Goal: Transaction & Acquisition: Purchase product/service

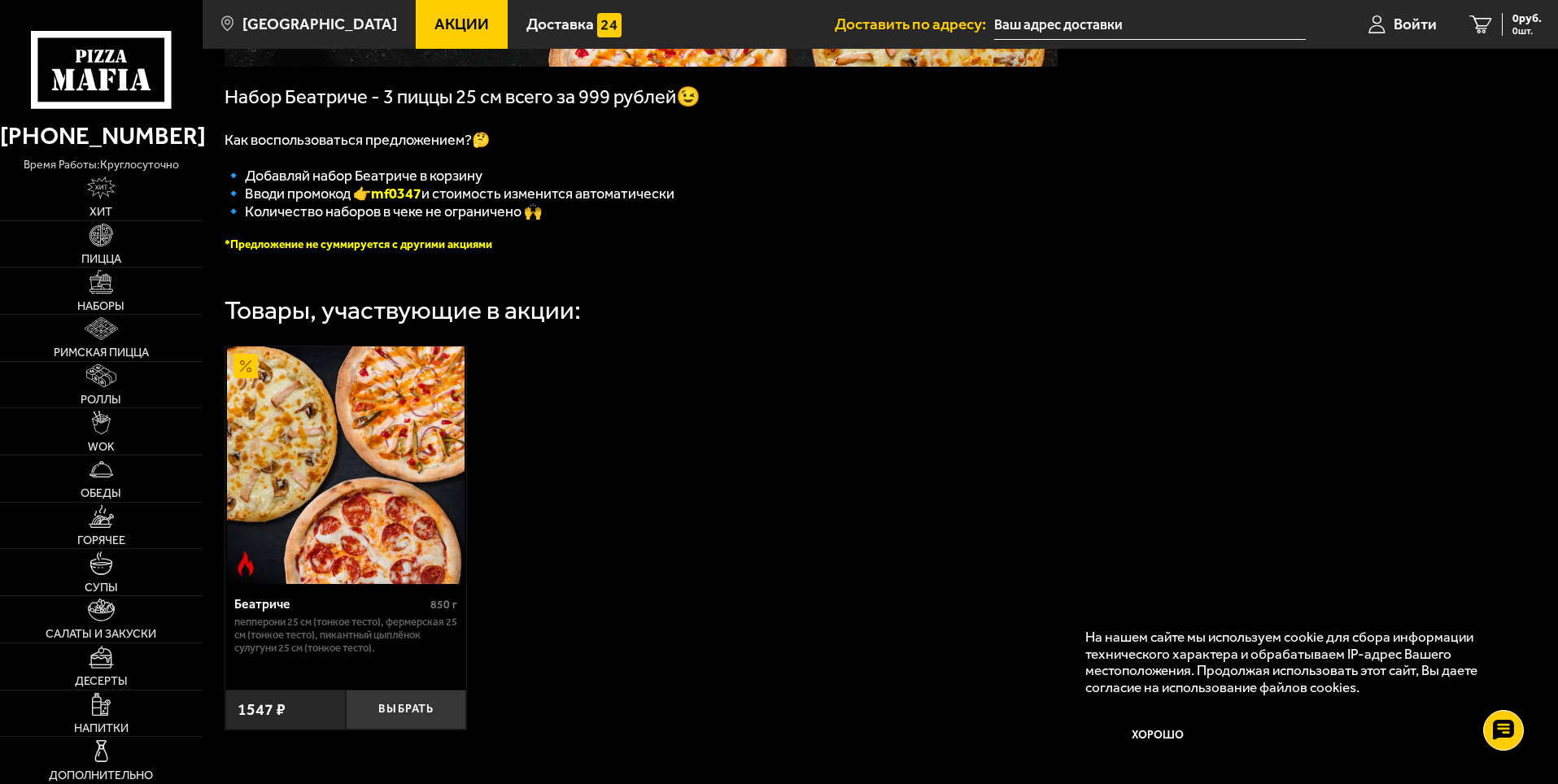
scroll to position [326, 0]
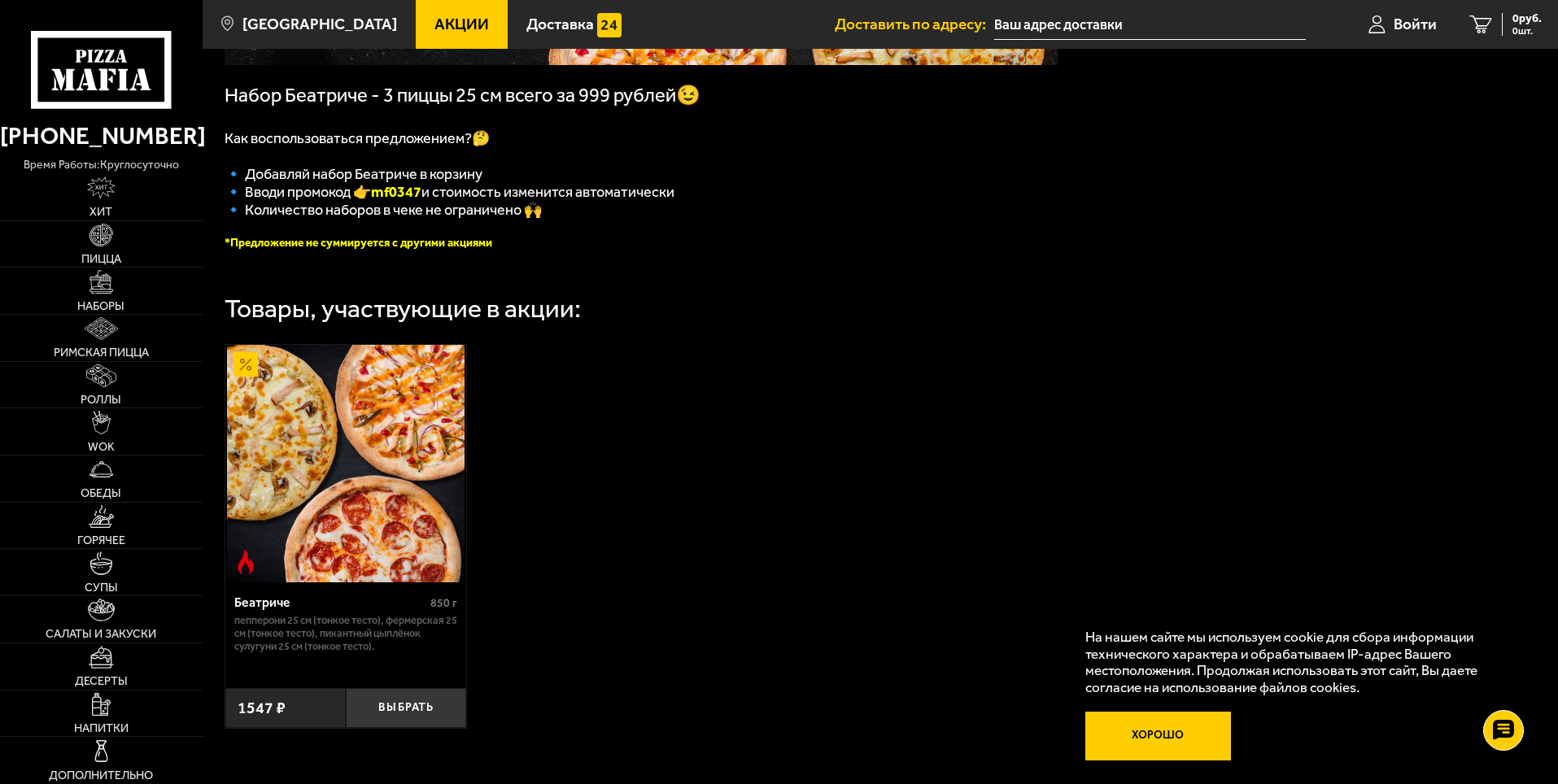
click at [1163, 743] on button "Хорошо" at bounding box center [1158, 737] width 146 height 49
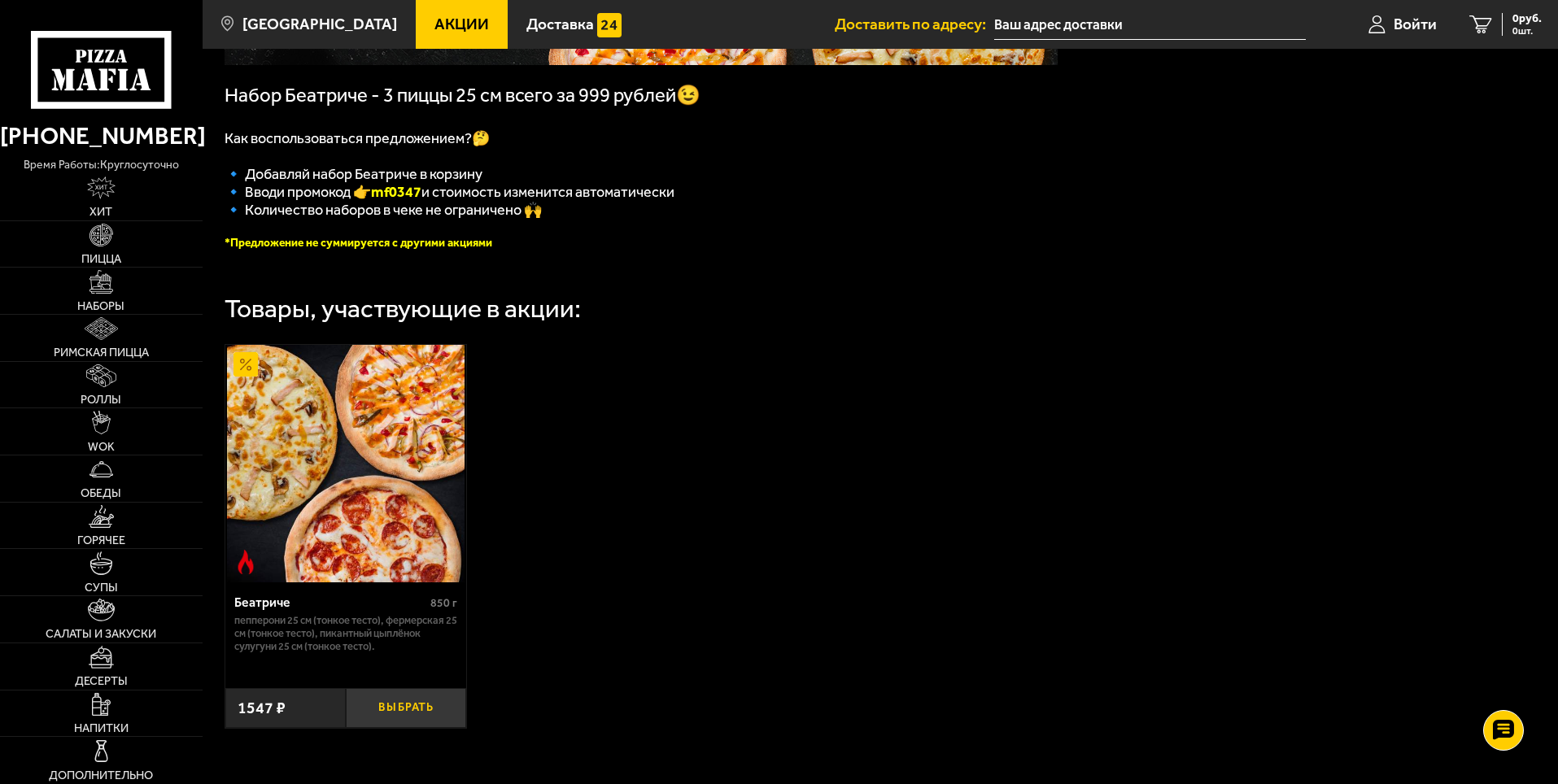
click at [389, 713] on button "Выбрать" at bounding box center [406, 708] width 120 height 40
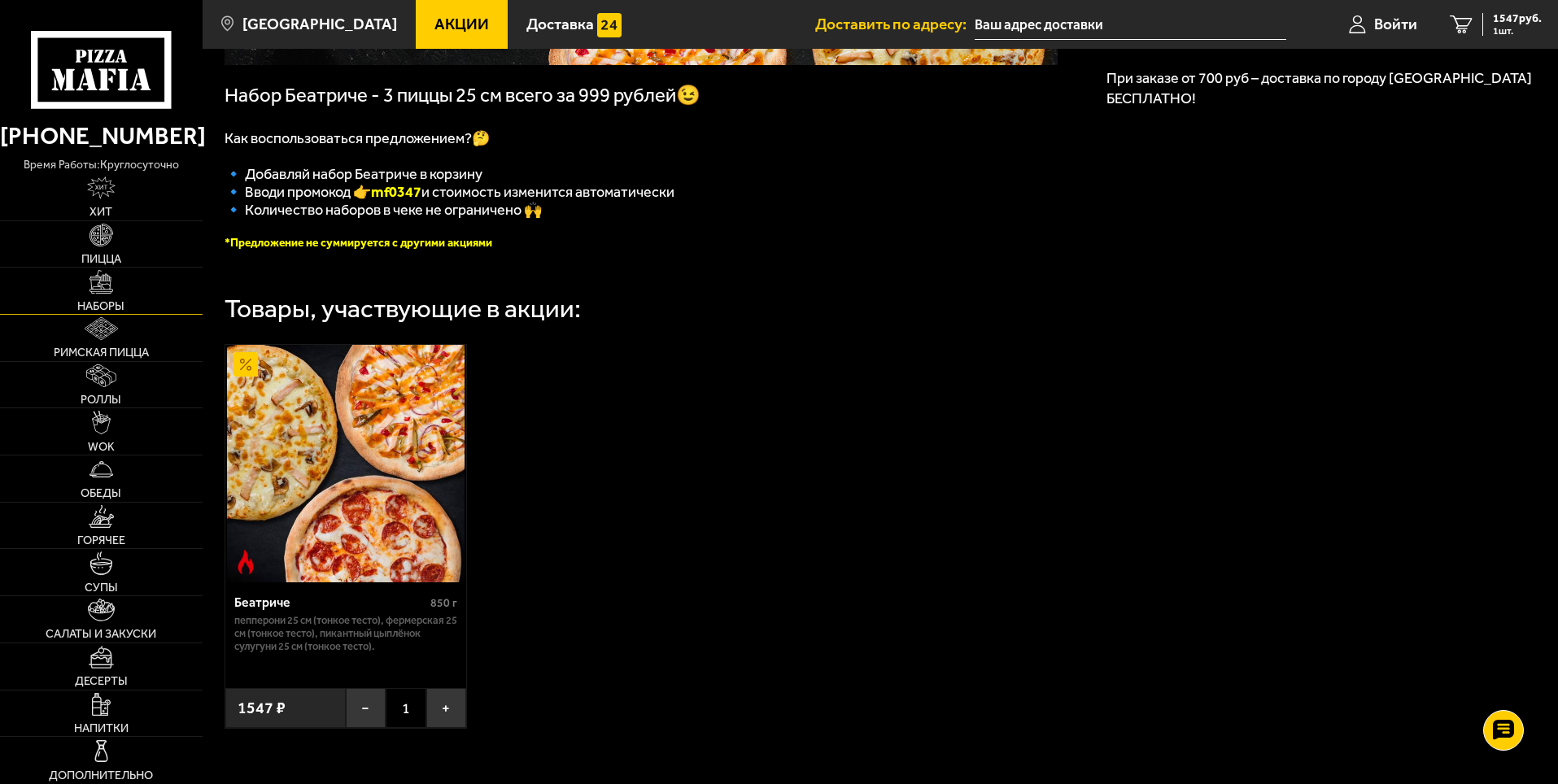
click at [118, 274] on link "Наборы" at bounding box center [101, 290] width 202 height 47
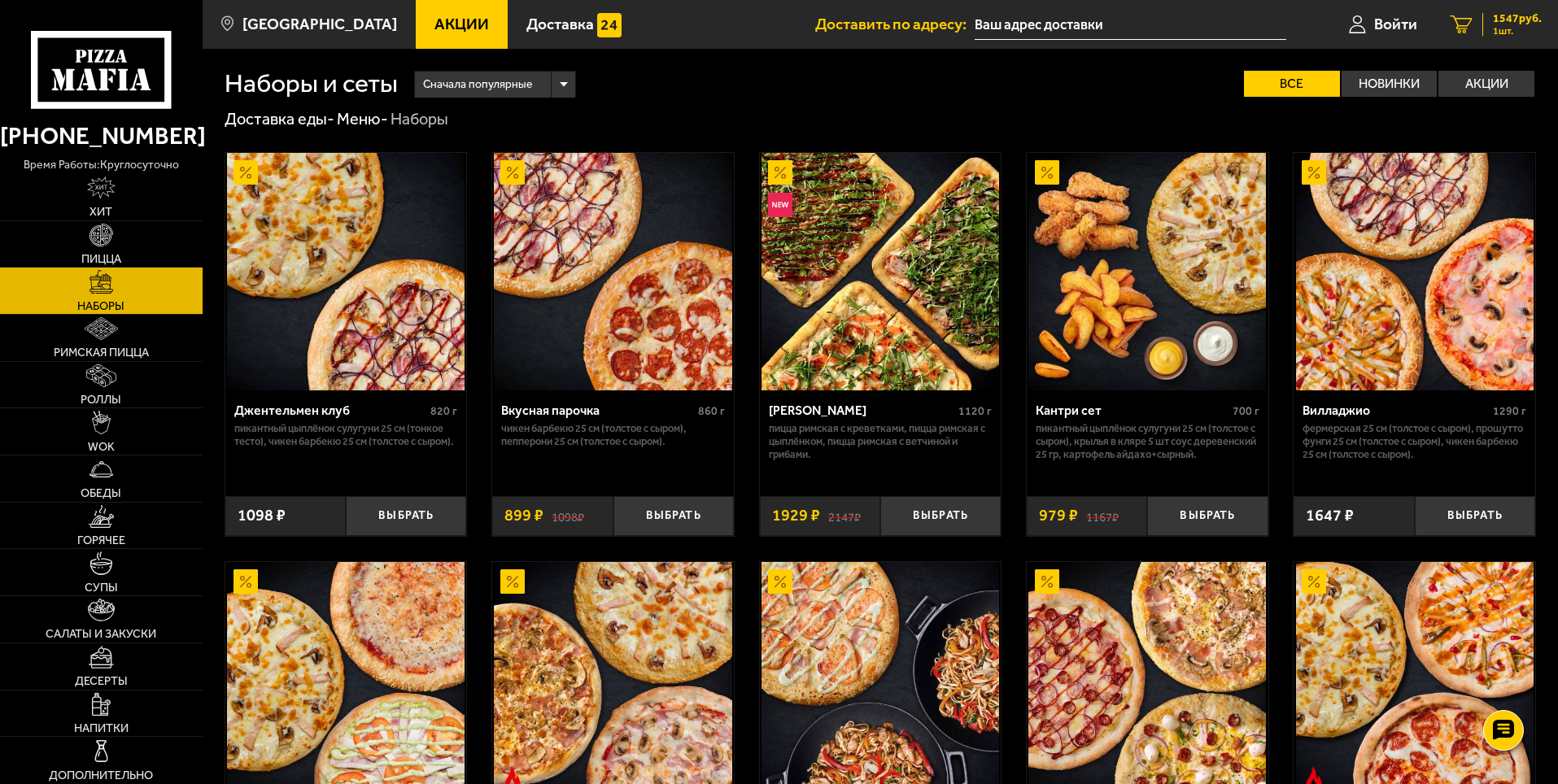
click at [1483, 24] on div "1547 руб. 1 шт." at bounding box center [1511, 24] width 59 height 23
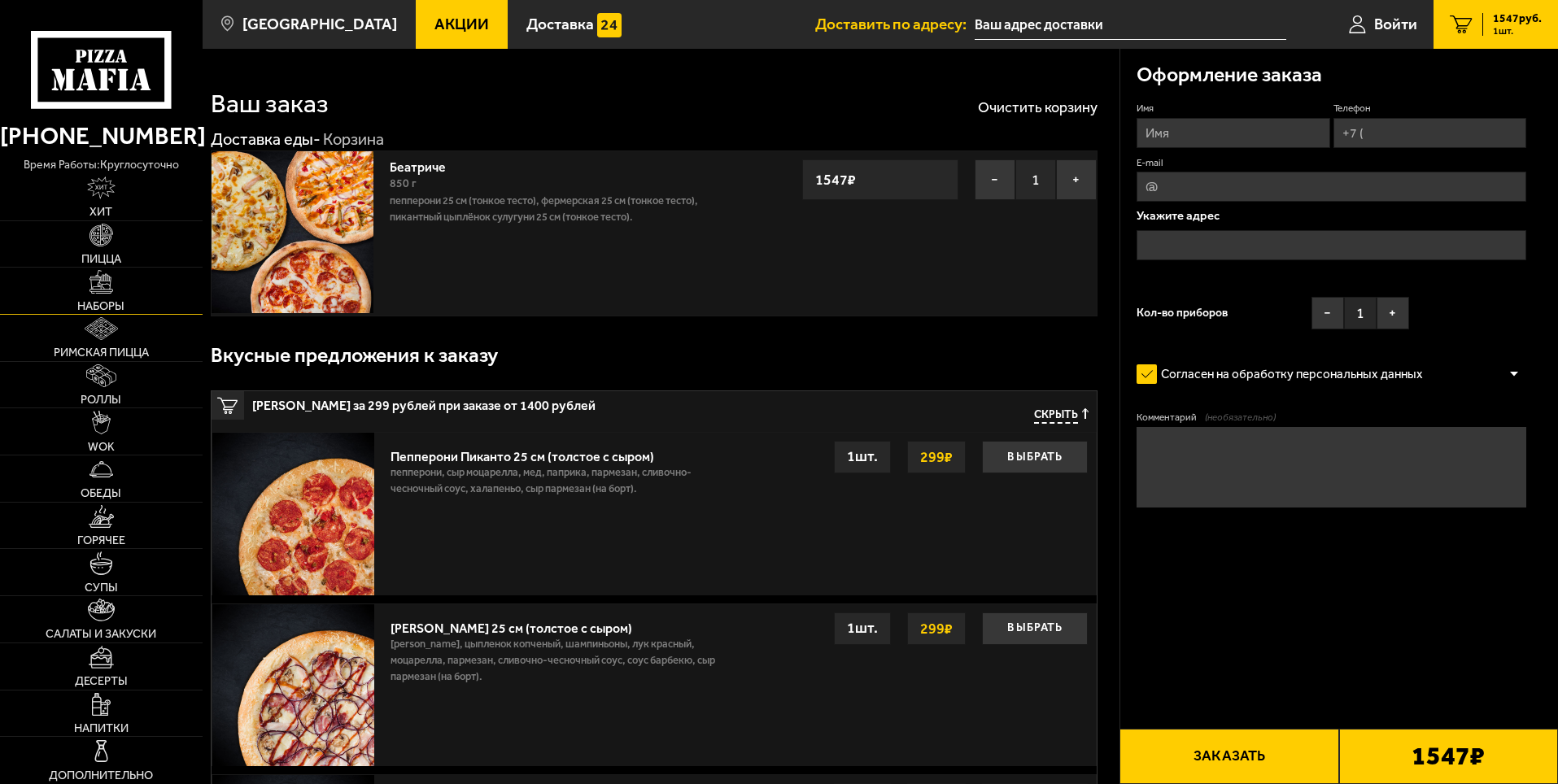
click at [103, 307] on span "Наборы" at bounding box center [101, 305] width 47 height 11
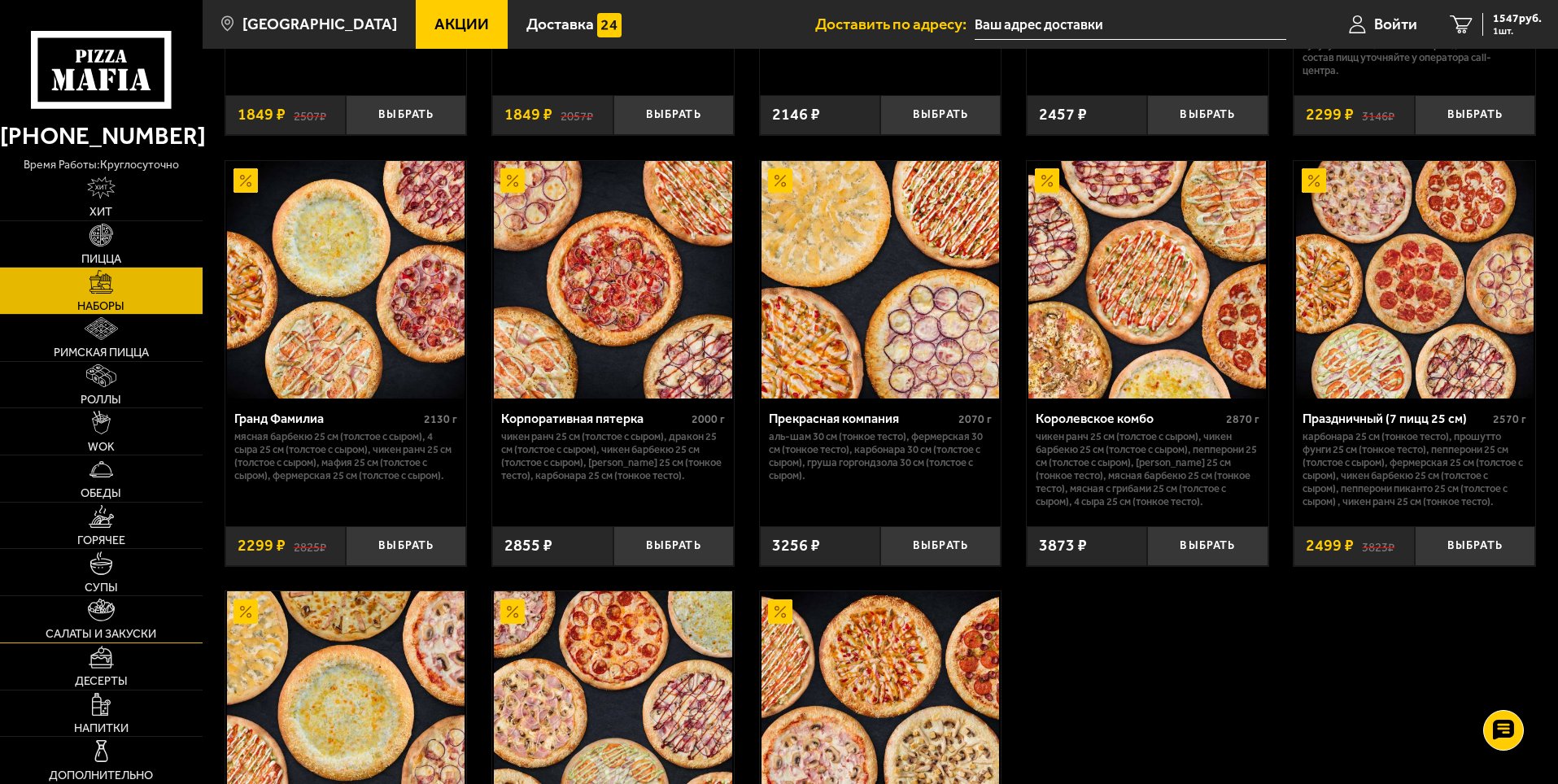
scroll to position [2115, 0]
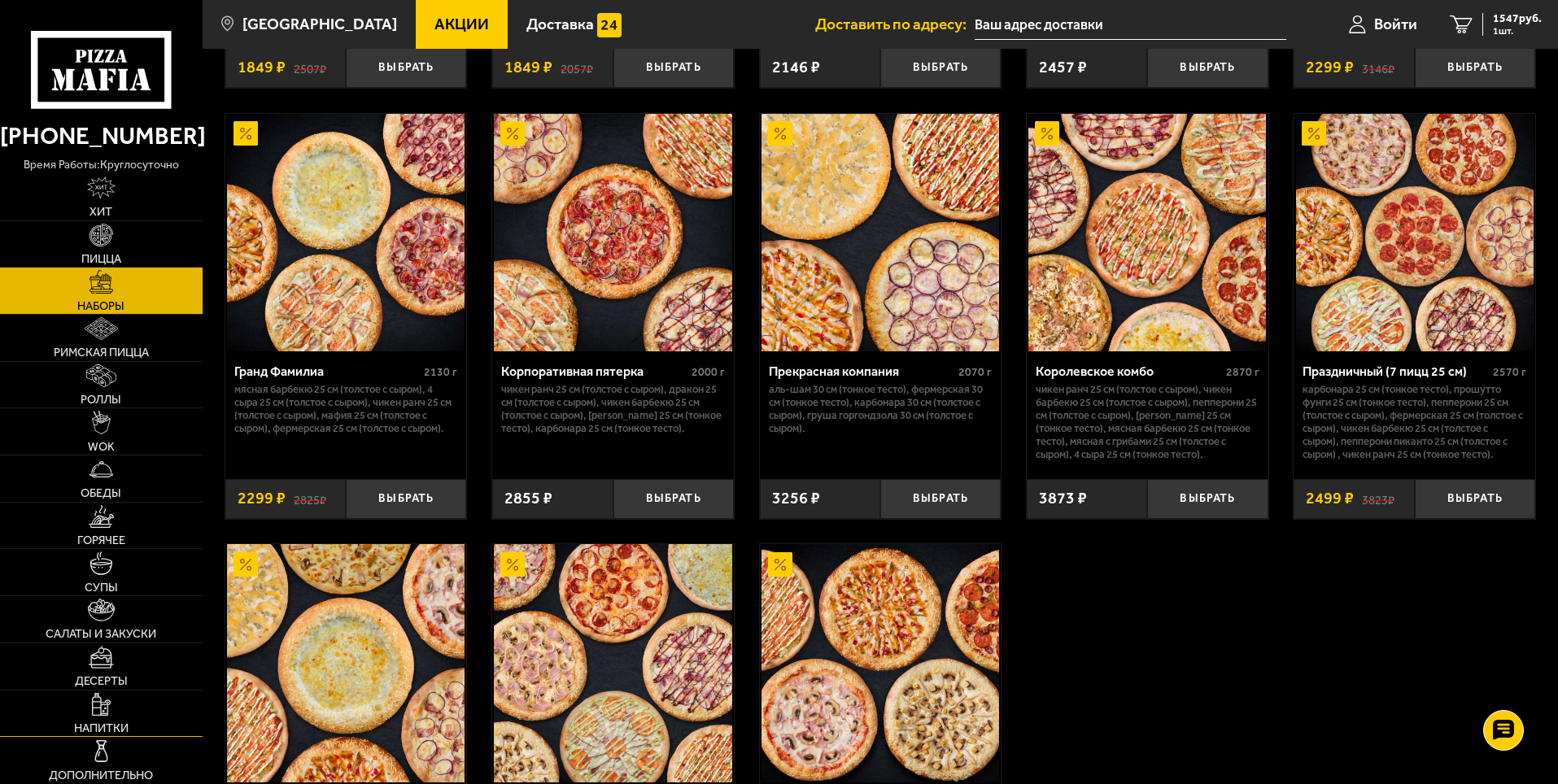
click at [112, 691] on link "Напитки" at bounding box center [101, 714] width 202 height 47
